Goal: Find specific page/section: Find specific page/section

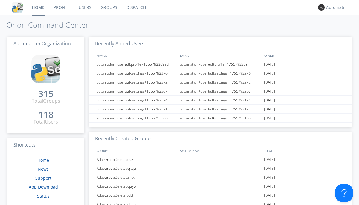
click at [135, 7] on link "Dispatch" at bounding box center [136, 7] width 29 height 15
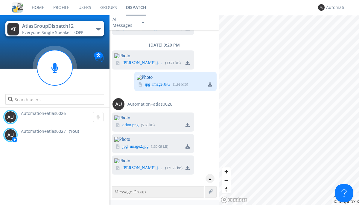
scroll to position [2265, 0]
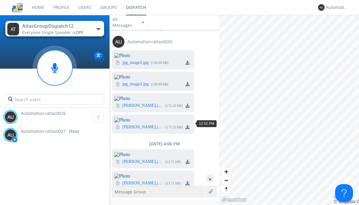
scroll to position [45, 0]
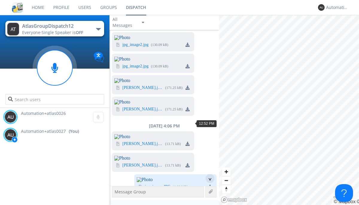
click at [207, 179] on div "^" at bounding box center [209, 178] width 9 height 9
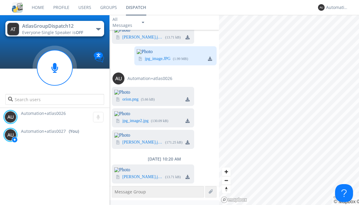
scroll to position [2372, 0]
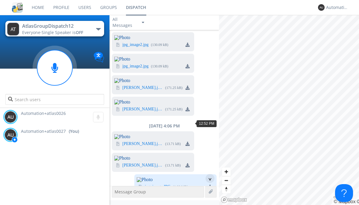
scroll to position [27, 0]
click at [207, 179] on div "^" at bounding box center [209, 178] width 9 height 9
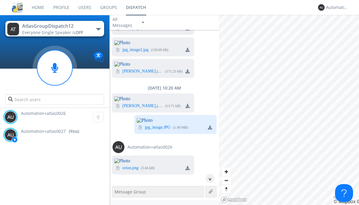
scroll to position [2542, 0]
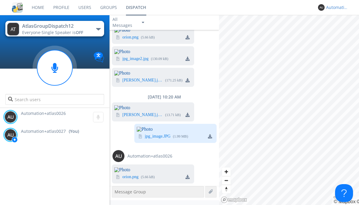
click at [335, 7] on div "Automation+atlas0027" at bounding box center [337, 7] width 22 height 6
